Goal: Task Accomplishment & Management: Manage account settings

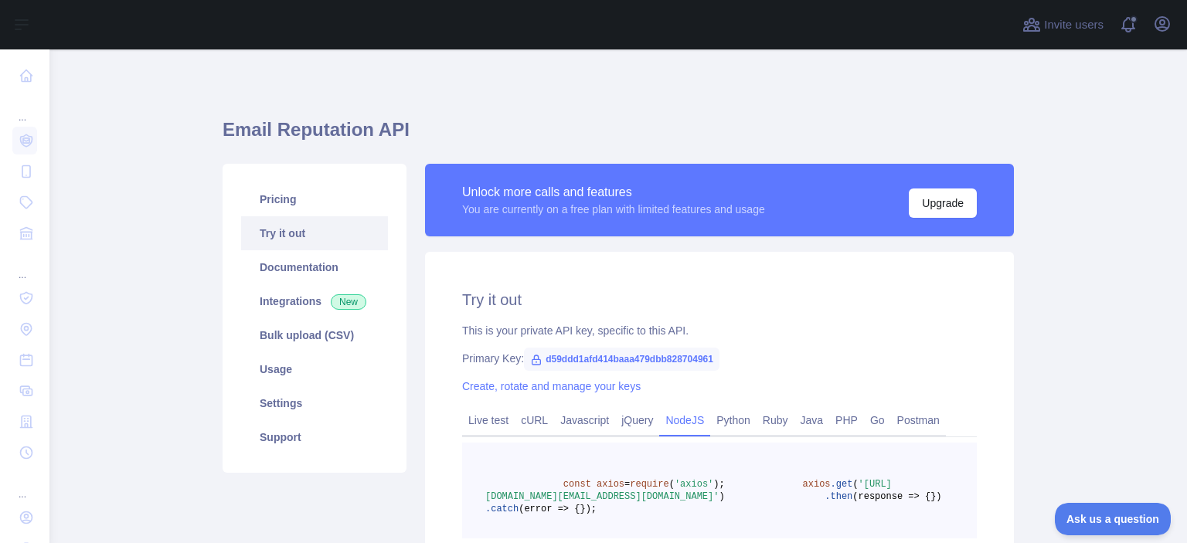
scroll to position [155, 0]
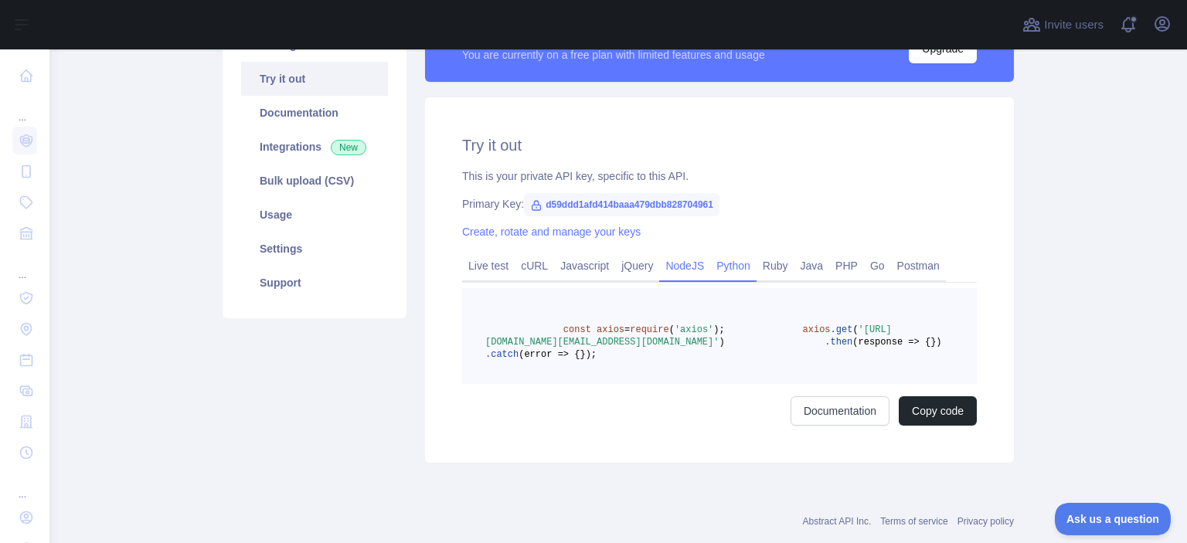
click at [718, 268] on link "Python" at bounding box center [733, 266] width 46 height 25
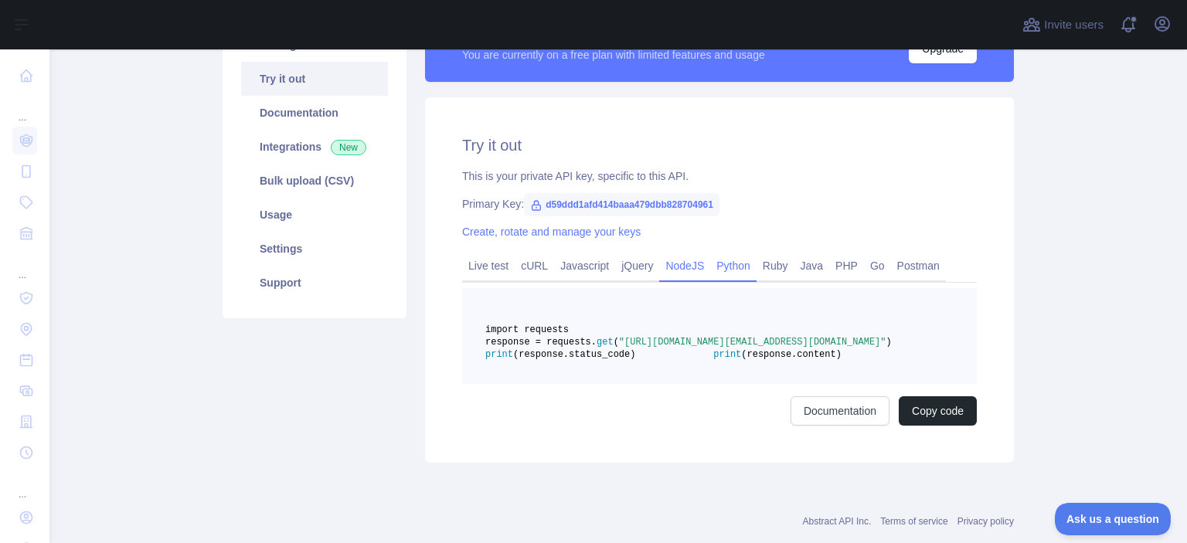
click at [682, 266] on link "NodeJS" at bounding box center [684, 266] width 51 height 25
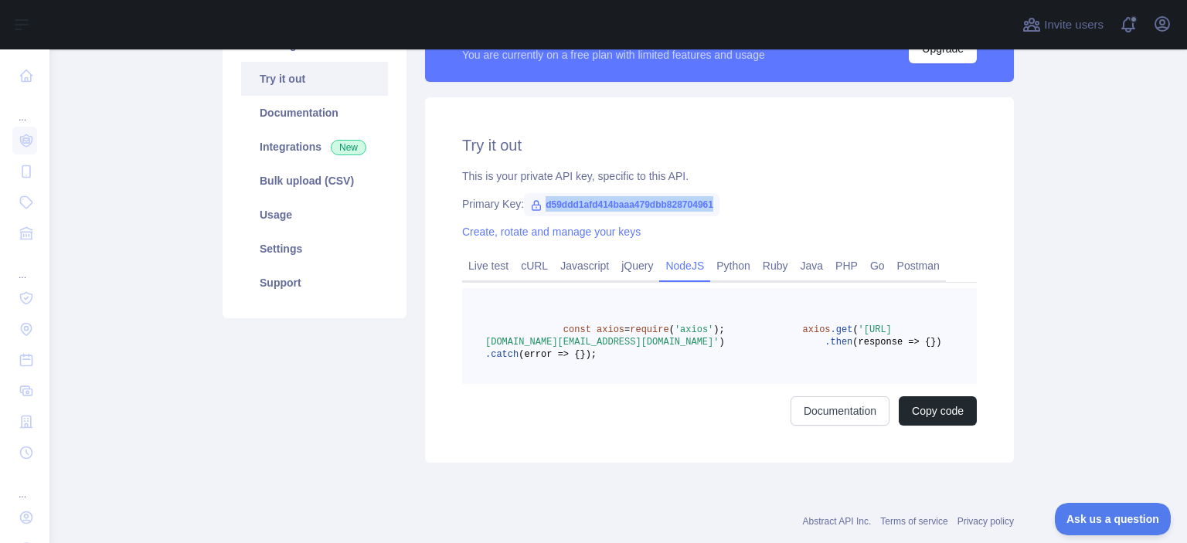
drag, startPoint x: 536, startPoint y: 206, endPoint x: 710, endPoint y: 201, distance: 174.8
click at [710, 201] on span "d59ddd1afd414baaa479dbb828704961" at bounding box center [622, 204] width 196 height 23
copy span "d59ddd1afd414baaa479dbb828704961"
click at [622, 204] on span "d59ddd1afd414baaa479dbb828704961" at bounding box center [622, 204] width 196 height 23
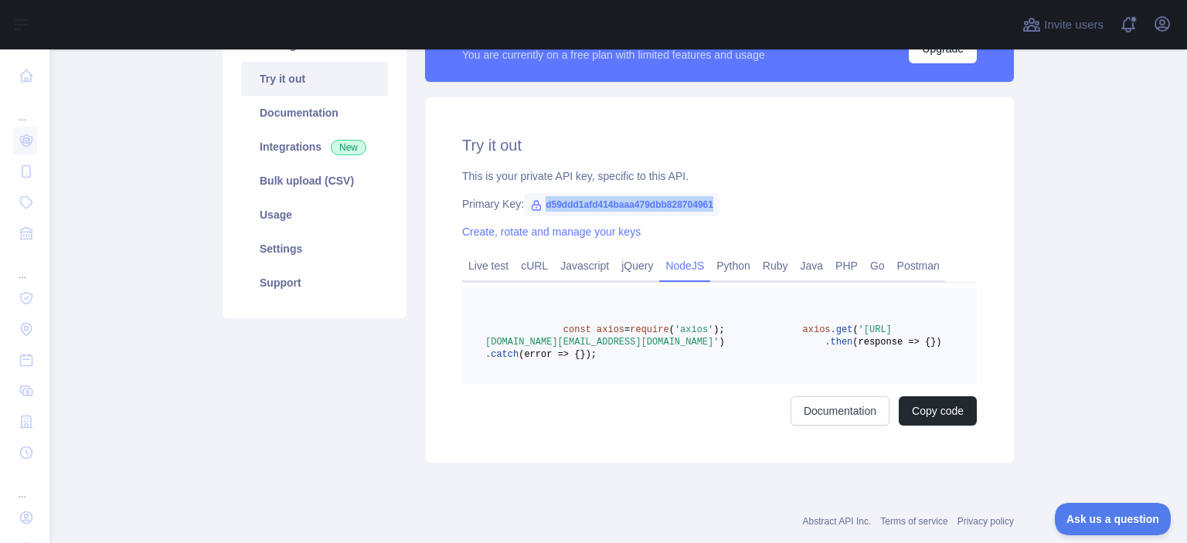
copy span "d59ddd1afd414baaa479dbb828704961"
click at [530, 203] on icon at bounding box center [536, 205] width 12 height 12
click at [533, 206] on icon at bounding box center [537, 205] width 9 height 9
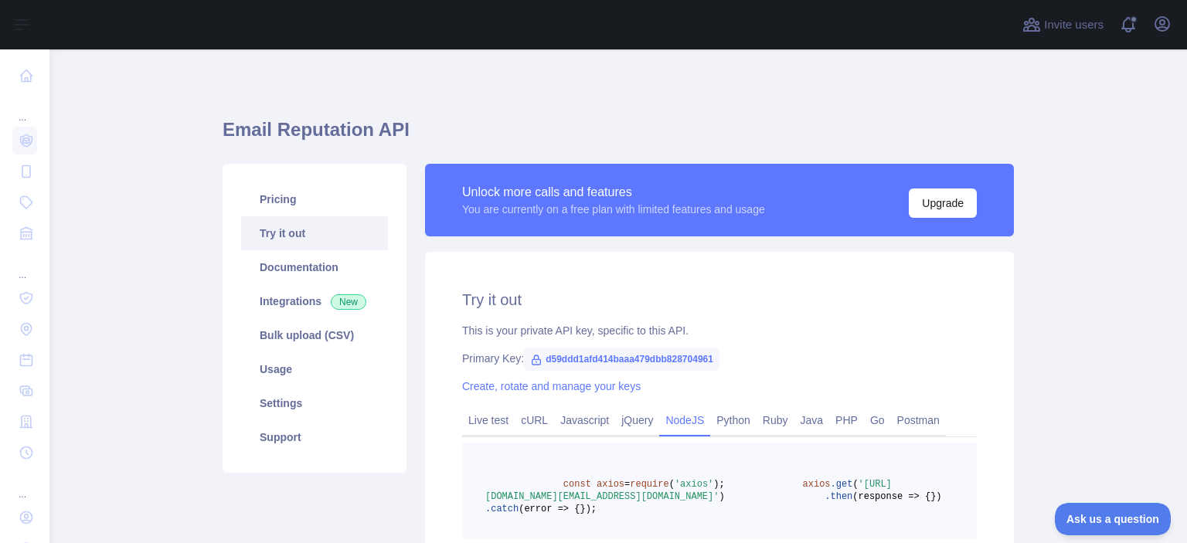
scroll to position [0, 0]
drag, startPoint x: 633, startPoint y: 332, endPoint x: 682, endPoint y: 332, distance: 48.7
click at [635, 332] on div "This is your private API key, specific to this API." at bounding box center [719, 330] width 515 height 15
click at [688, 332] on div "This is your private API key, specific to this API." at bounding box center [719, 330] width 515 height 15
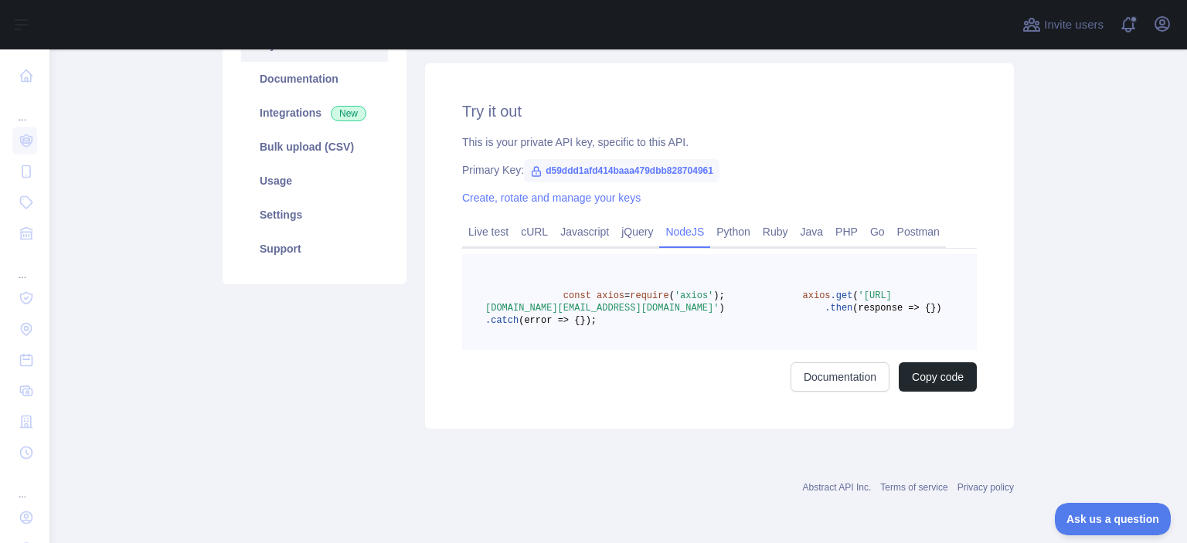
scroll to position [232, 0]
click at [532, 165] on icon at bounding box center [536, 171] width 12 height 12
click at [530, 165] on icon at bounding box center [536, 171] width 12 height 12
drag, startPoint x: 707, startPoint y: 126, endPoint x: 535, endPoint y: 130, distance: 172.4
click at [535, 159] on span "d59ddd1afd414baaa479dbb828704961" at bounding box center [622, 170] width 196 height 23
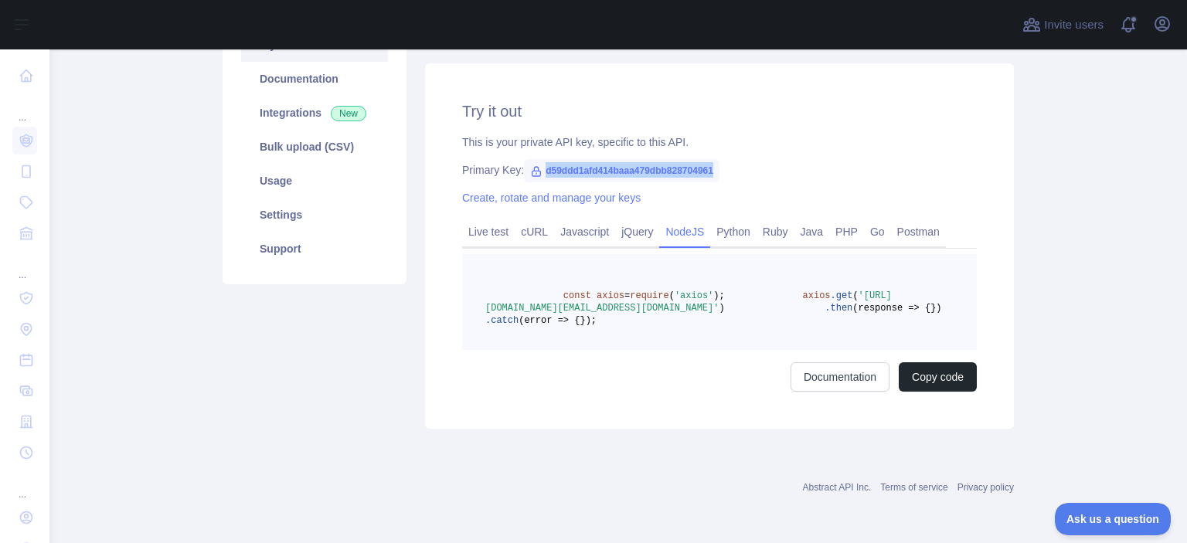
copy span "d59ddd1afd414baaa479dbb828704961"
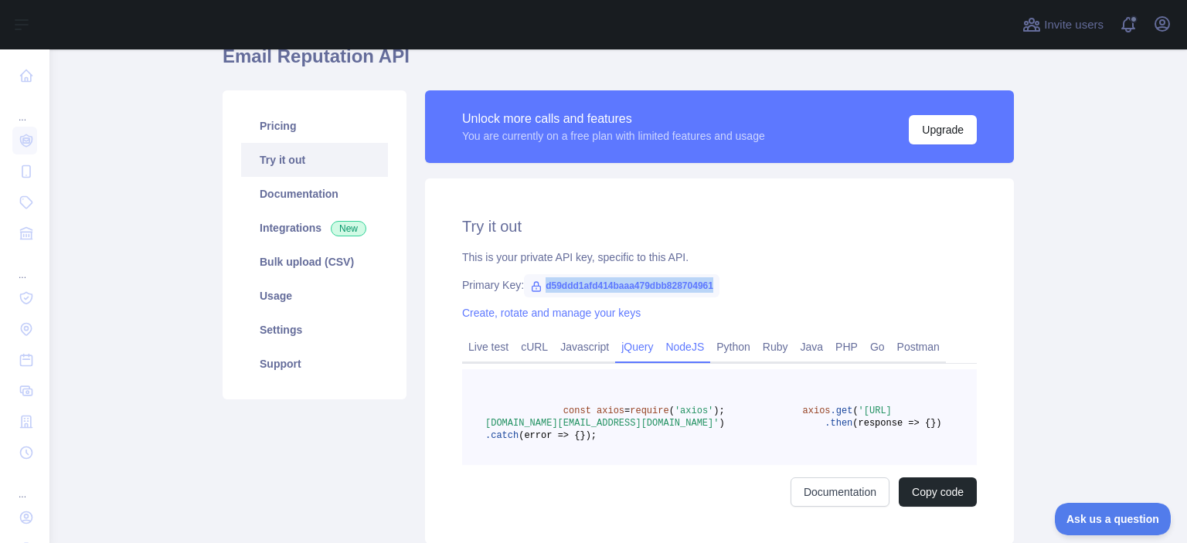
scroll to position [77, 0]
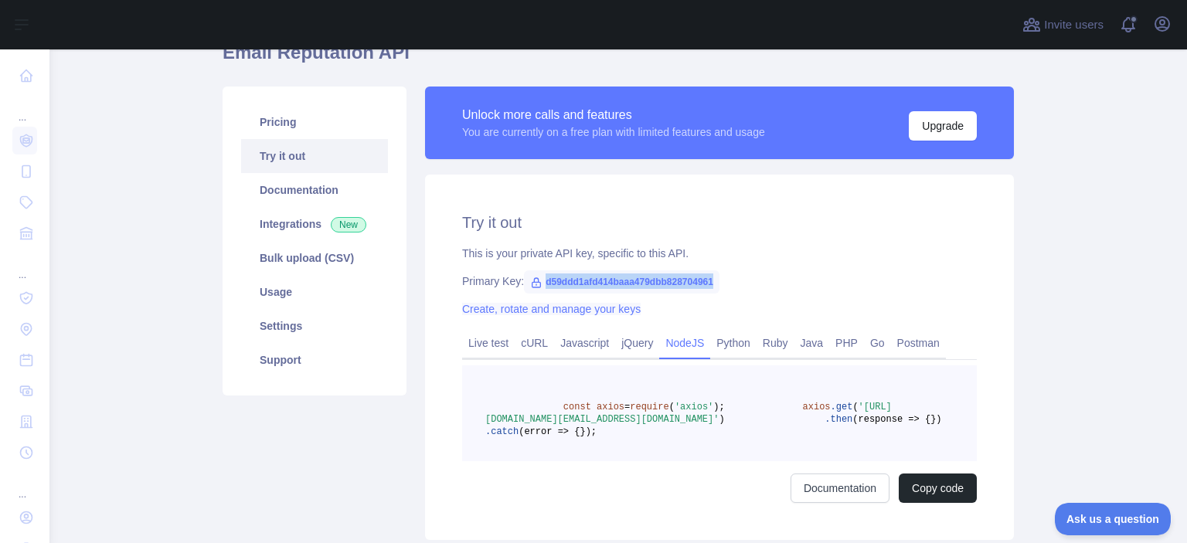
click at [588, 312] on link "Create, rotate and manage your keys" at bounding box center [551, 309] width 179 height 12
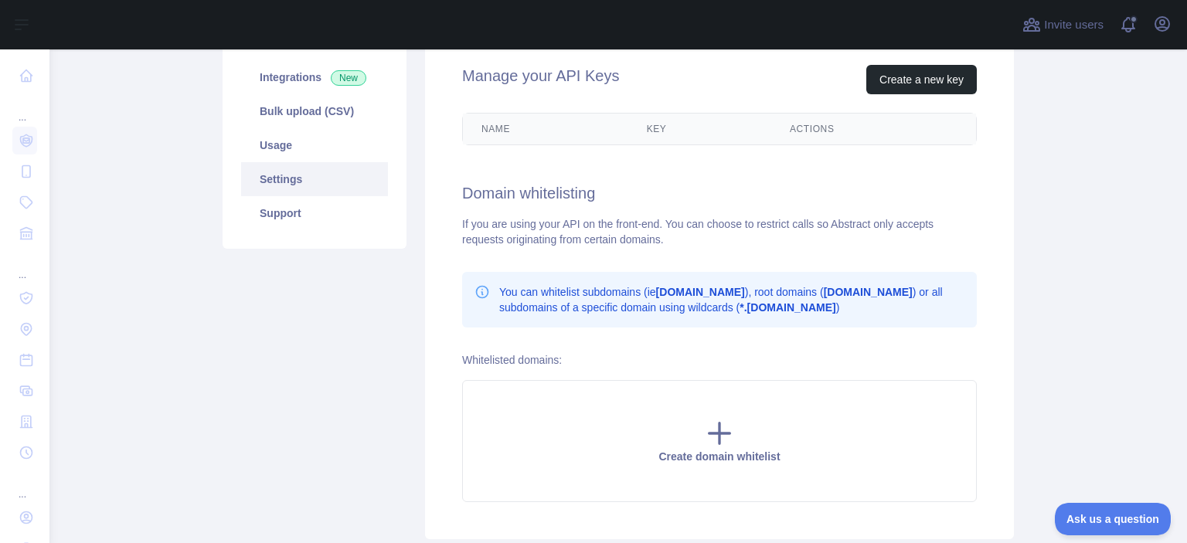
scroll to position [232, 0]
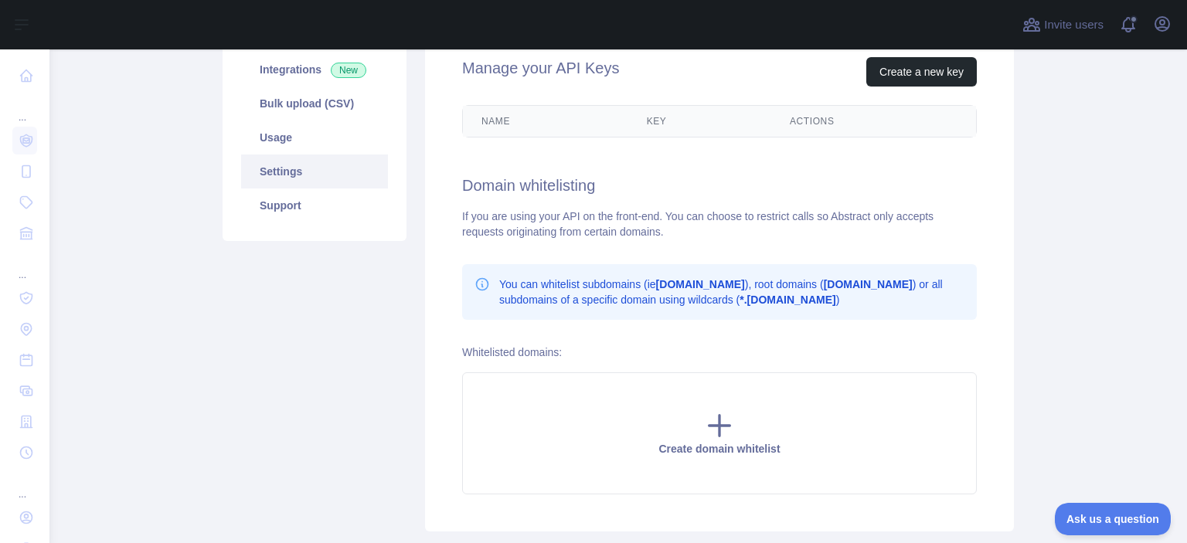
click at [652, 115] on th "Key" at bounding box center [700, 121] width 143 height 31
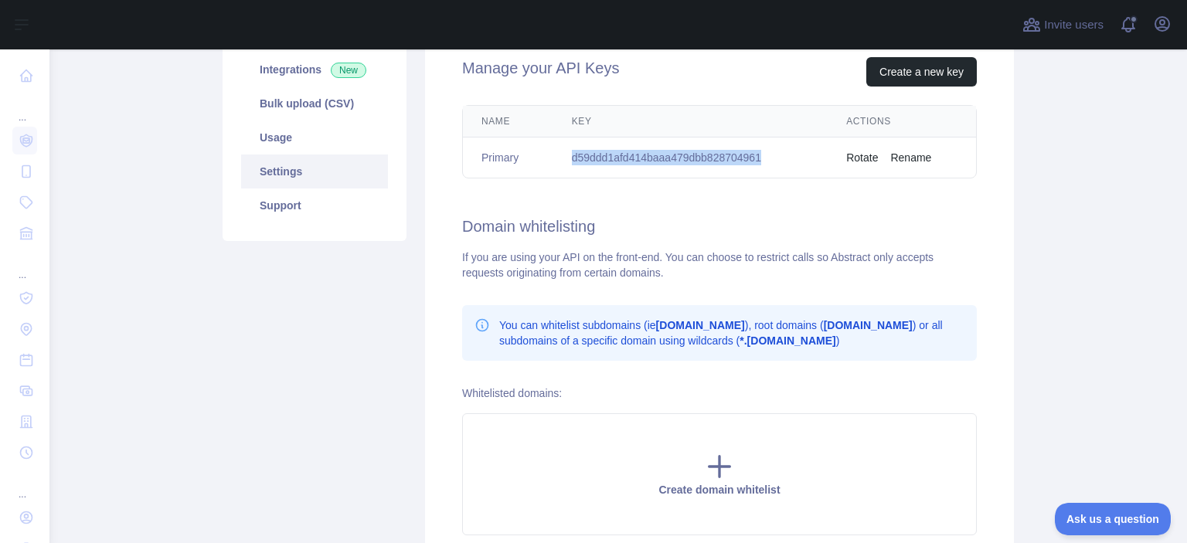
drag, startPoint x: 744, startPoint y: 155, endPoint x: 564, endPoint y: 157, distance: 180.1
click at [564, 157] on td "d59ddd1afd414baaa479dbb828704961" at bounding box center [691, 158] width 275 height 41
click at [894, 70] on button "Create a new key" at bounding box center [922, 71] width 111 height 29
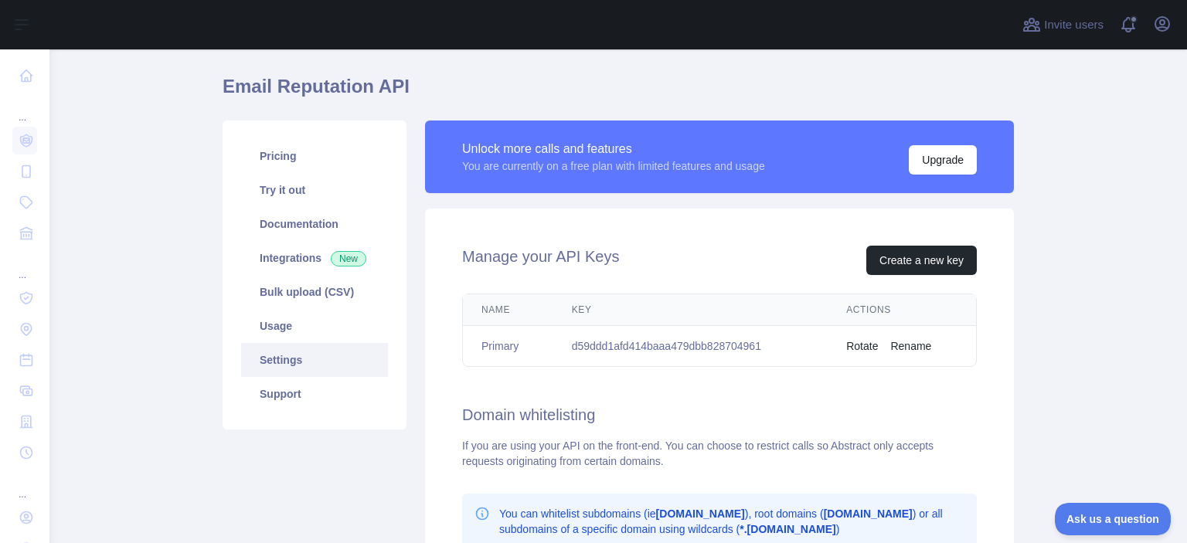
drag, startPoint x: 712, startPoint y: 349, endPoint x: 739, endPoint y: 346, distance: 27.2
click at [713, 349] on td "d59ddd1afd414baaa479dbb828704961" at bounding box center [691, 346] width 275 height 41
click at [758, 343] on td "d59ddd1afd414baaa479dbb828704961" at bounding box center [691, 346] width 275 height 41
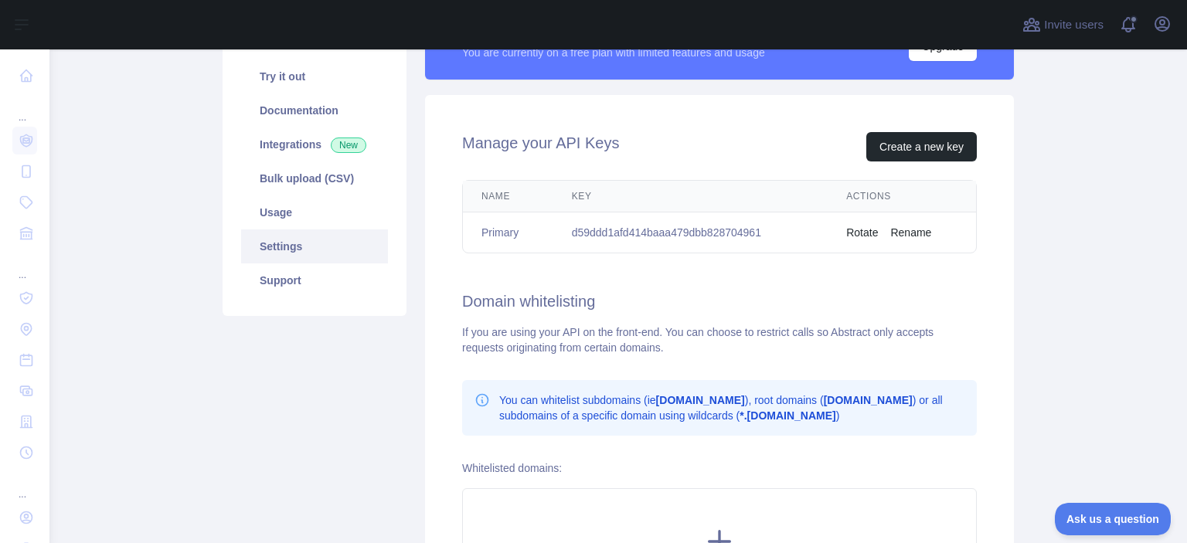
scroll to position [142, 0]
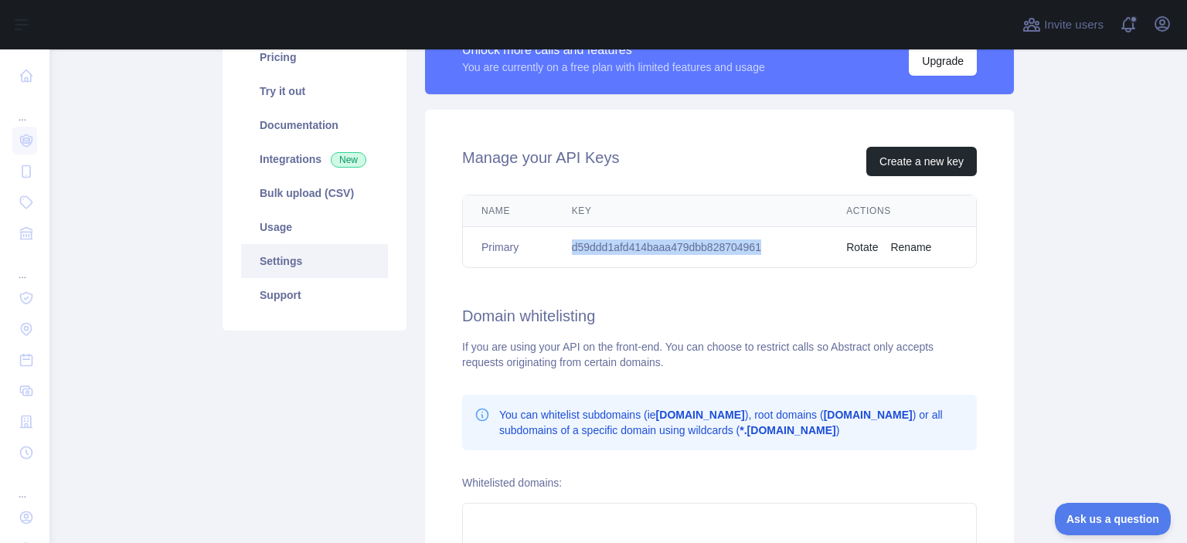
drag, startPoint x: 775, startPoint y: 245, endPoint x: 550, endPoint y: 250, distance: 224.2
click at [554, 250] on td "d59ddd1afd414baaa479dbb828704961" at bounding box center [691, 247] width 275 height 41
copy td "d59ddd1afd414baaa479dbb828704961"
